Goal: Obtain resource: Download file/media

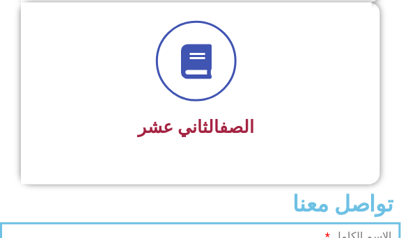
scroll to position [2295, 0]
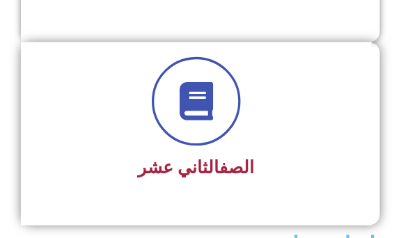
click at [192, 100] on icon at bounding box center [196, 102] width 38 height 38
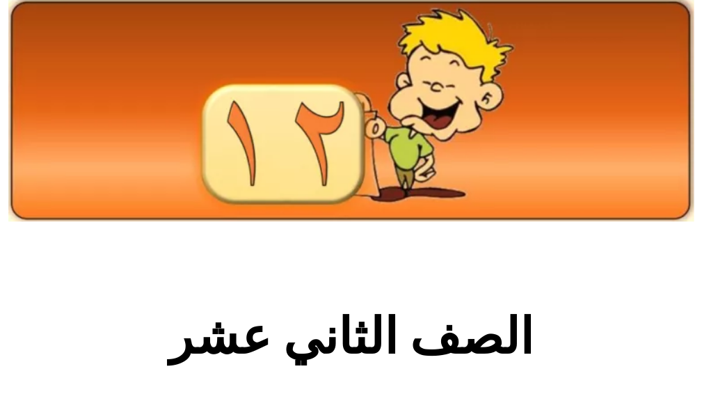
scroll to position [40, 0]
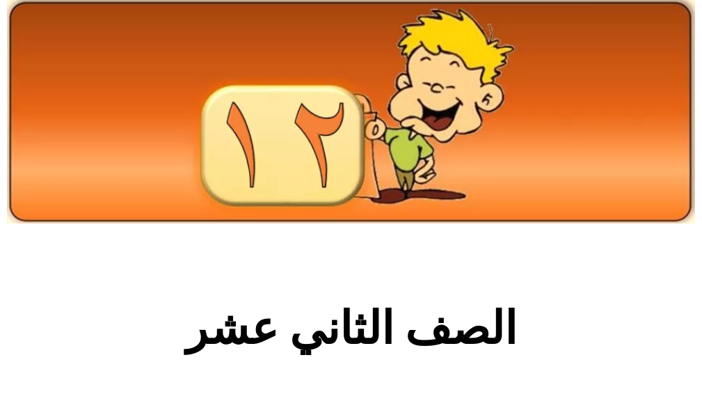
drag, startPoint x: 29, startPoint y: 1, endPoint x: 494, endPoint y: 252, distance: 528.3
click at [400, 237] on section "الصف الثاني عشر" at bounding box center [351, 335] width 702 height 211
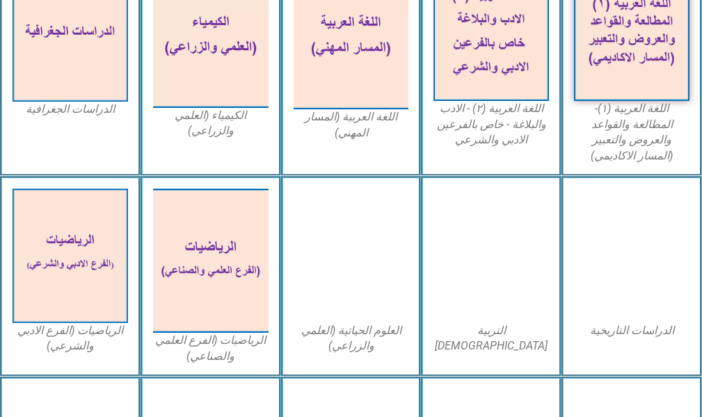
scroll to position [665, 0]
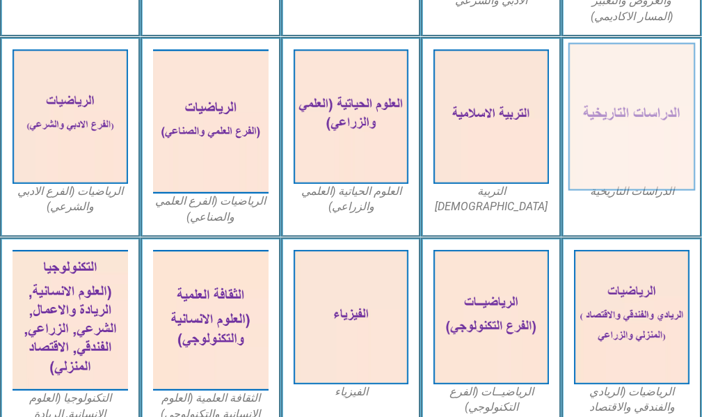
click at [400, 115] on img at bounding box center [631, 115] width 127 height 147
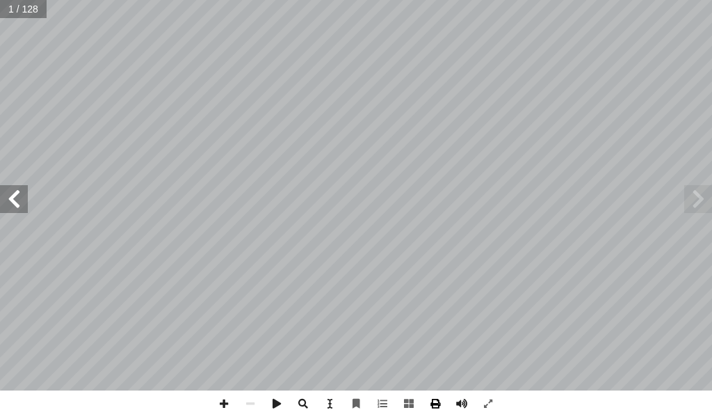
click at [434, 402] on span at bounding box center [435, 403] width 26 height 26
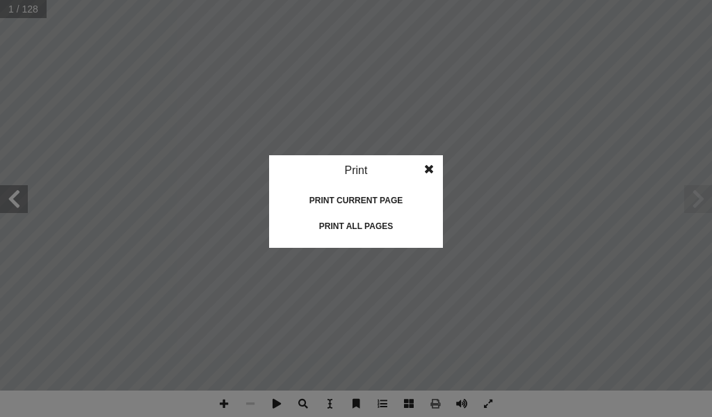
click at [343, 224] on div "Print all pages" at bounding box center [355, 226] width 139 height 22
